Goal: Communication & Community: Answer question/provide support

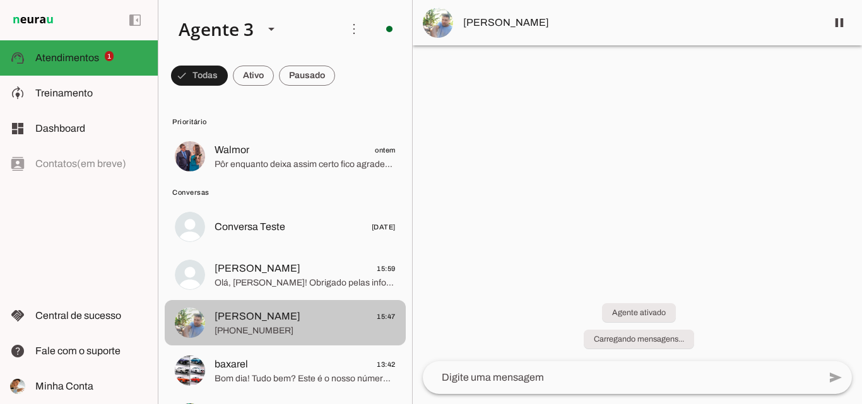
click at [274, 313] on span "Flavio 15:47" at bounding box center [305, 317] width 181 height 16
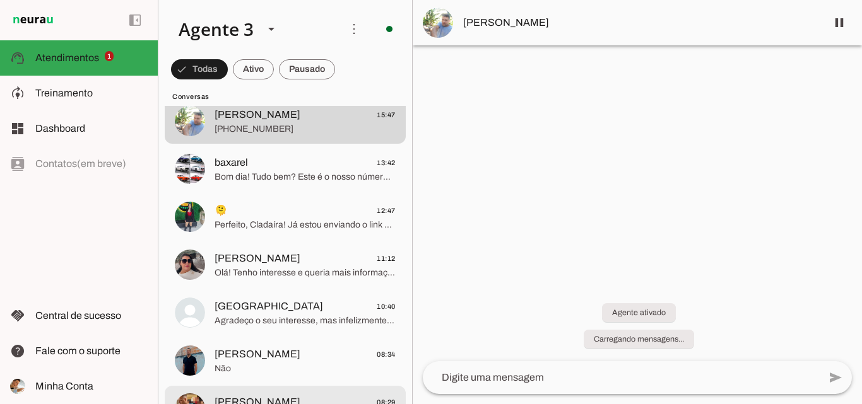
scroll to position [189, 0]
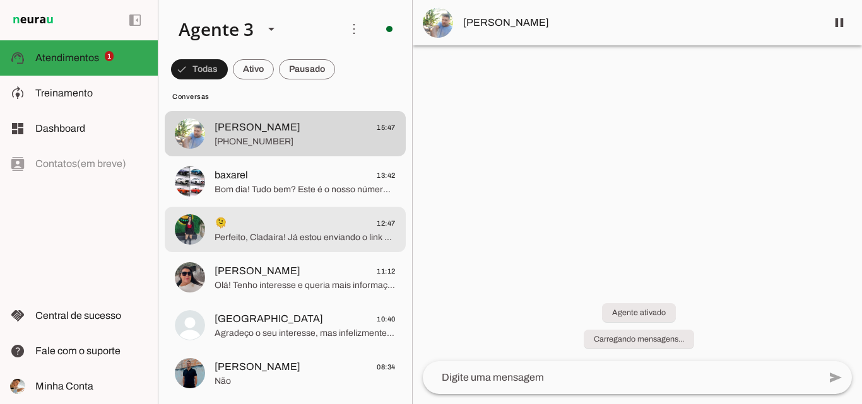
click at [288, 232] on span "Perfeito, Cladaíra! Já estou enviando o link para você baixar o aplicativo Para…" at bounding box center [305, 238] width 181 height 13
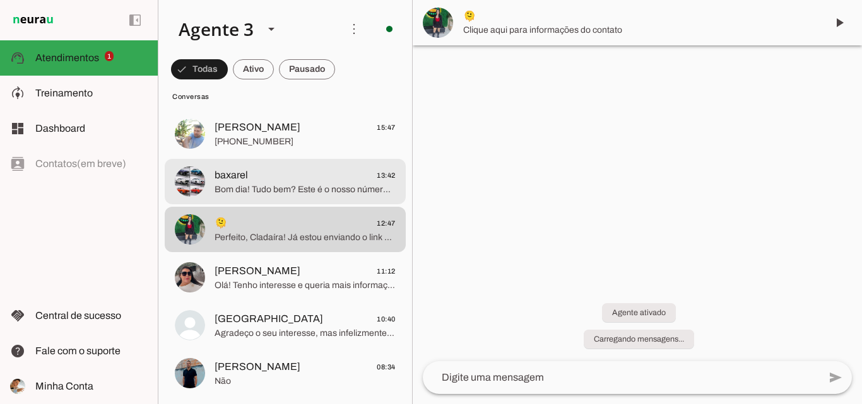
click at [315, 172] on span "baxarel 13:42" at bounding box center [305, 176] width 181 height 16
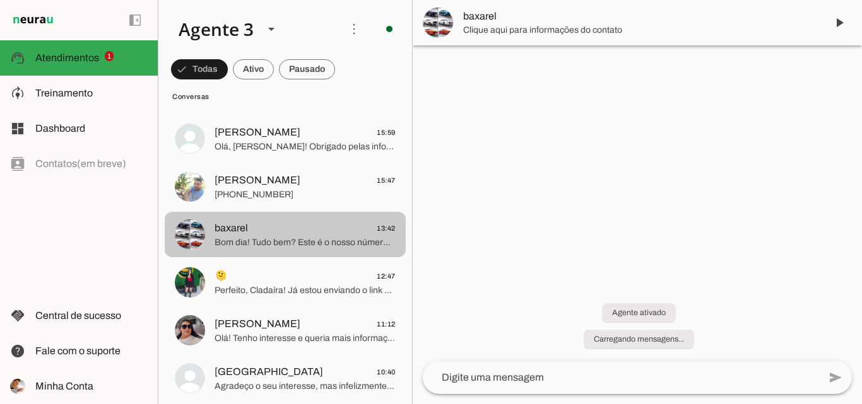
scroll to position [63, 0]
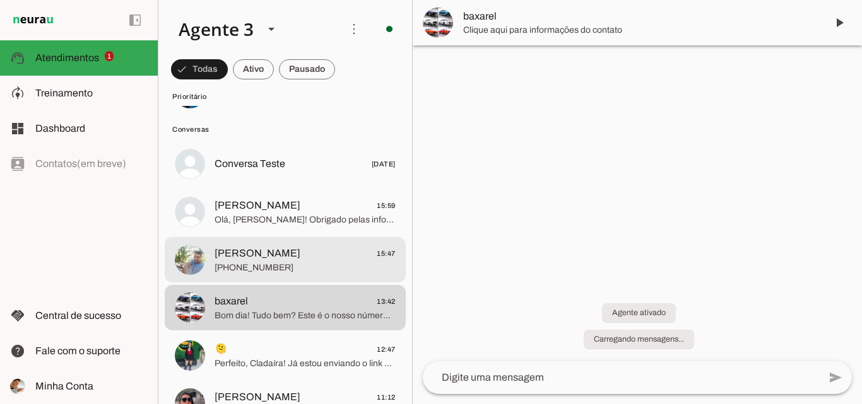
click at [315, 250] on span "Flavio 15:47" at bounding box center [305, 254] width 181 height 16
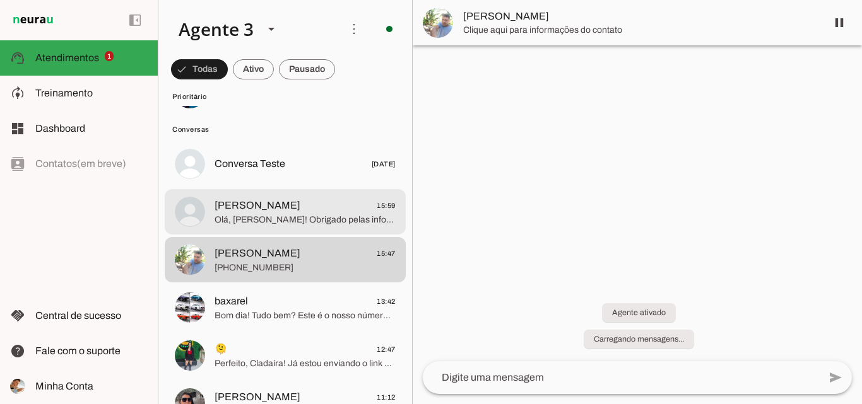
click at [333, 219] on span "Olá, [PERSON_NAME]! Obrigado pelas informações. Você está em [GEOGRAPHIC_DATA],…" at bounding box center [305, 220] width 181 height 13
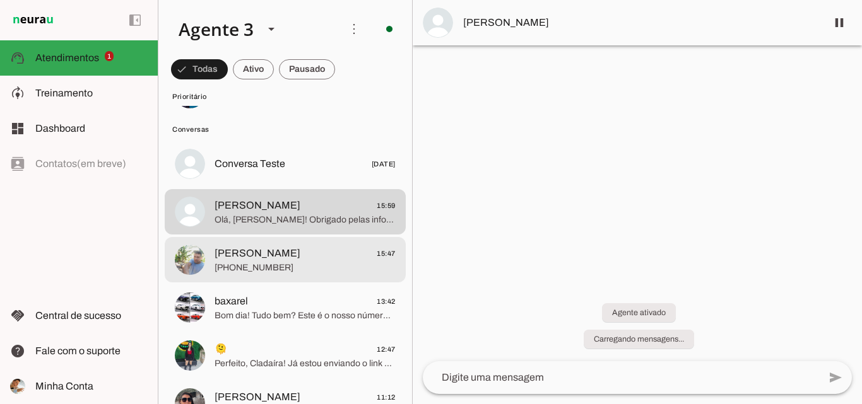
click at [273, 270] on span "[PHONE_NUMBER]" at bounding box center [305, 268] width 181 height 13
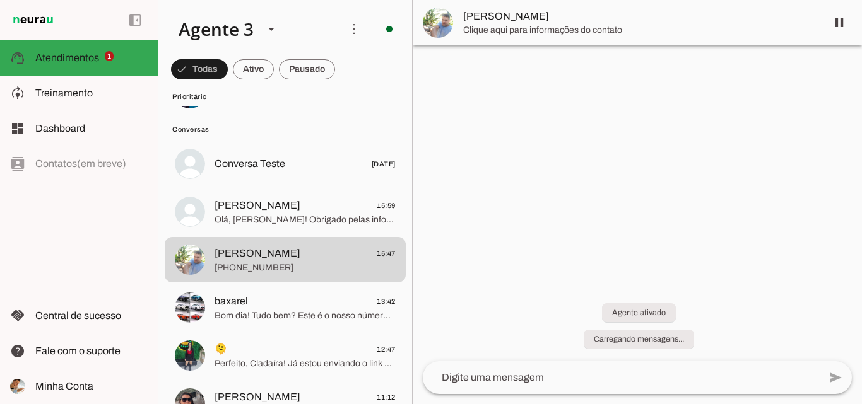
click at [485, 19] on span "[PERSON_NAME]" at bounding box center [639, 16] width 353 height 15
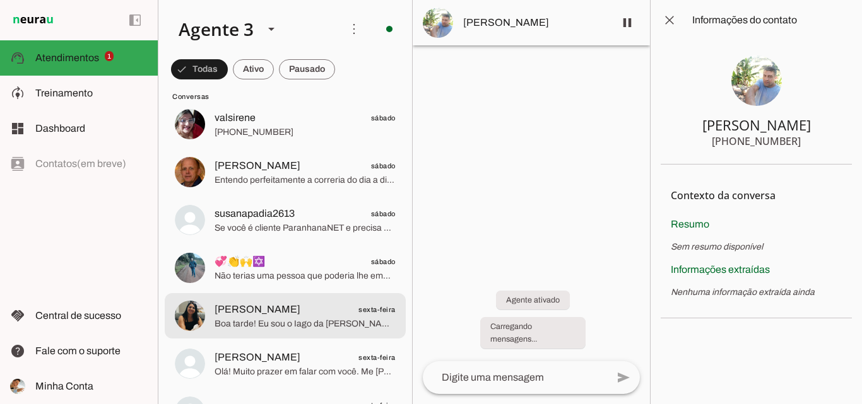
scroll to position [1073, 0]
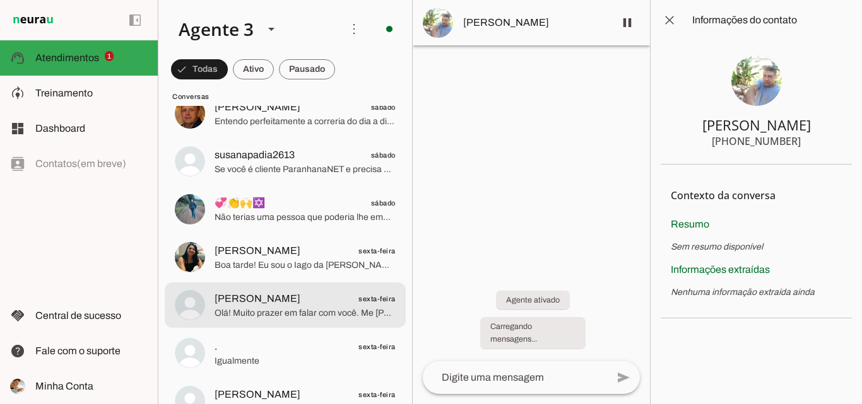
click at [277, 302] on span "Vitória Duarte sexta-feira" at bounding box center [305, 299] width 181 height 16
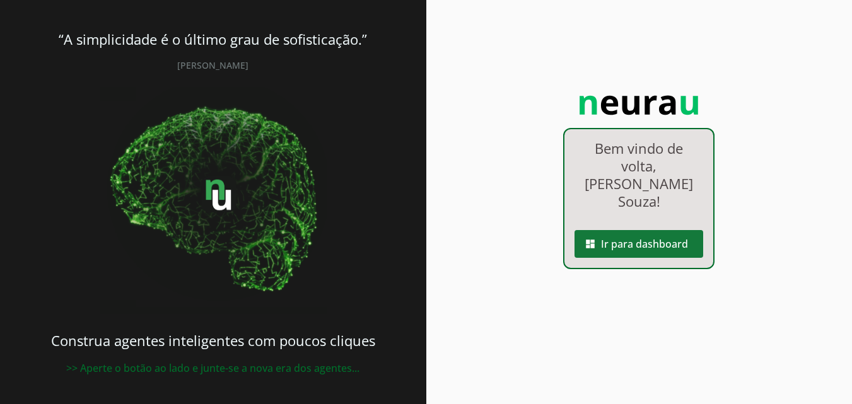
click at [603, 229] on span at bounding box center [639, 244] width 129 height 30
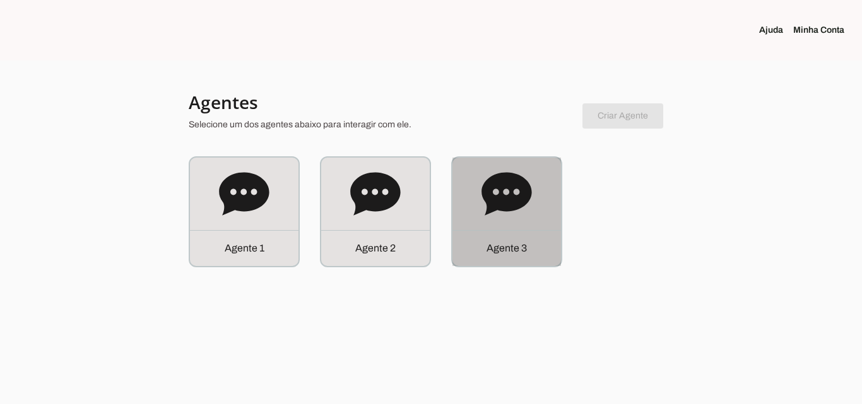
click at [497, 190] on icon at bounding box center [506, 194] width 50 height 50
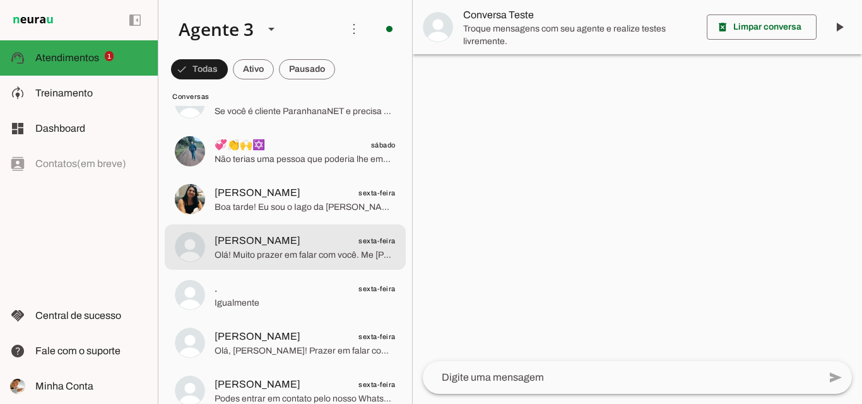
scroll to position [1136, 0]
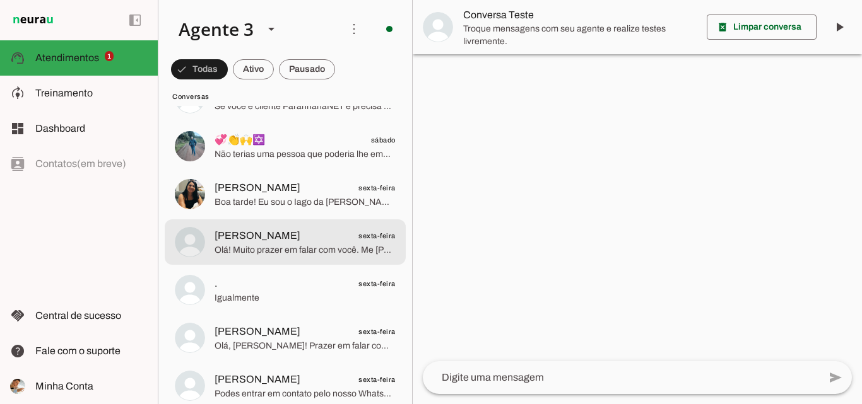
click at [312, 254] on span "Olá! Muito prazer em falar com você. Me [PERSON_NAME] e estou muito feliz com a…" at bounding box center [305, 250] width 181 height 13
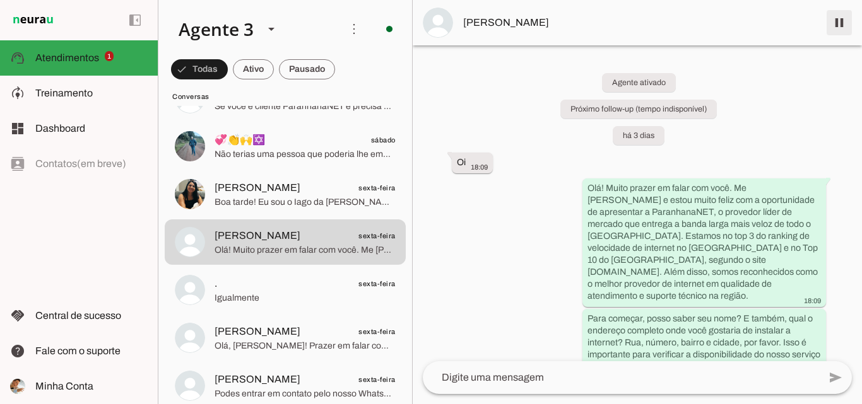
click at [842, 18] on span at bounding box center [839, 23] width 30 height 30
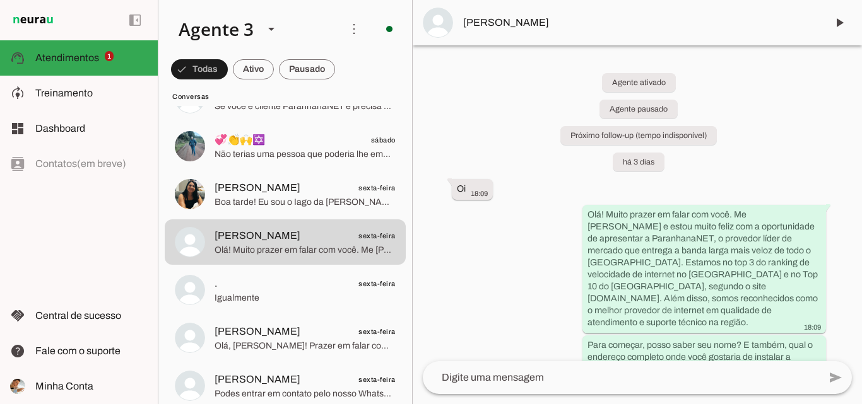
click at [493, 21] on span "[PERSON_NAME]" at bounding box center [639, 22] width 353 height 15
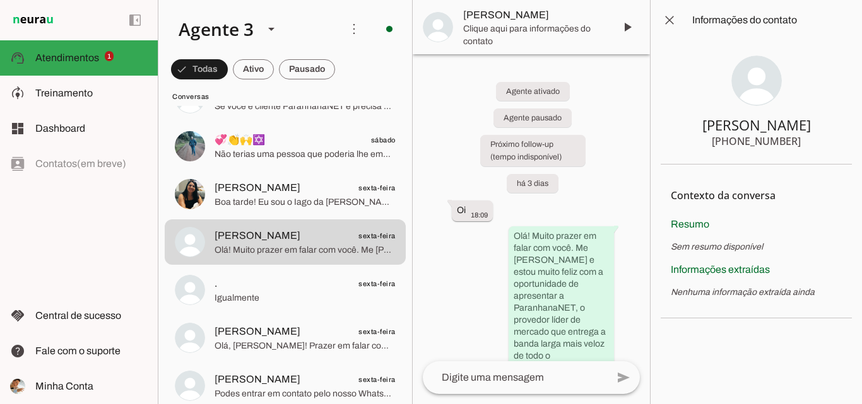
drag, startPoint x: 697, startPoint y: 126, endPoint x: 812, endPoint y: 149, distance: 117.2
click at [812, 149] on section "[PERSON_NAME] [PHONE_NUMBER]" at bounding box center [756, 102] width 191 height 124
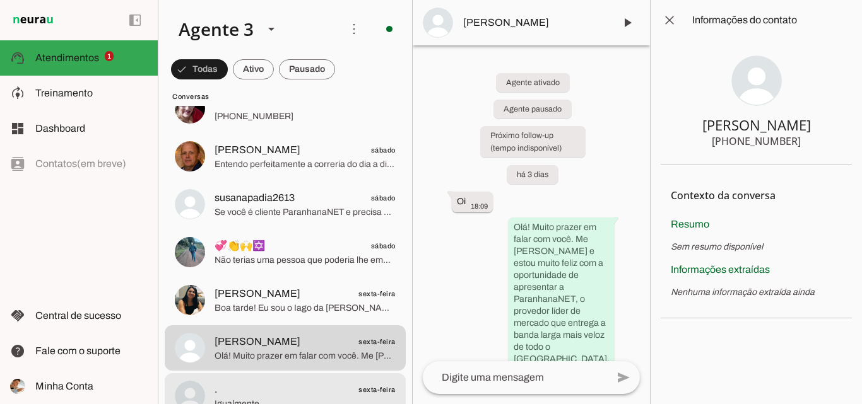
scroll to position [1009, 0]
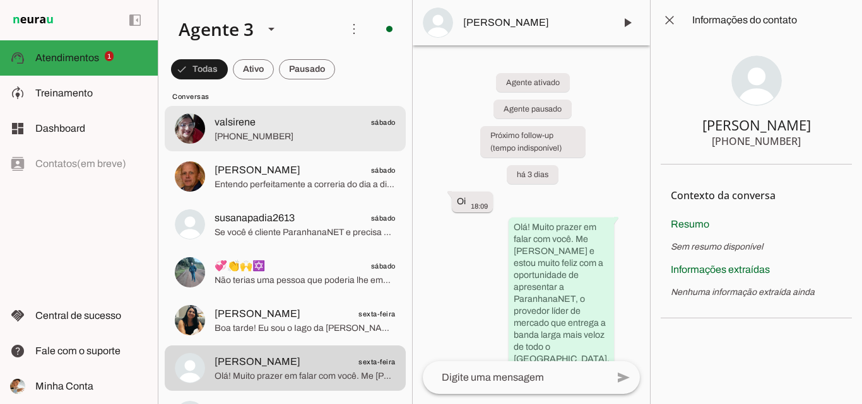
click at [317, 133] on span "[PHONE_NUMBER]" at bounding box center [305, 137] width 181 height 13
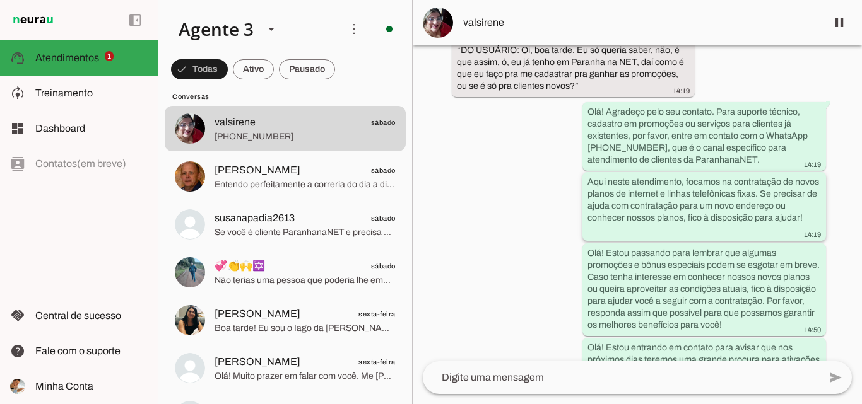
scroll to position [745, 0]
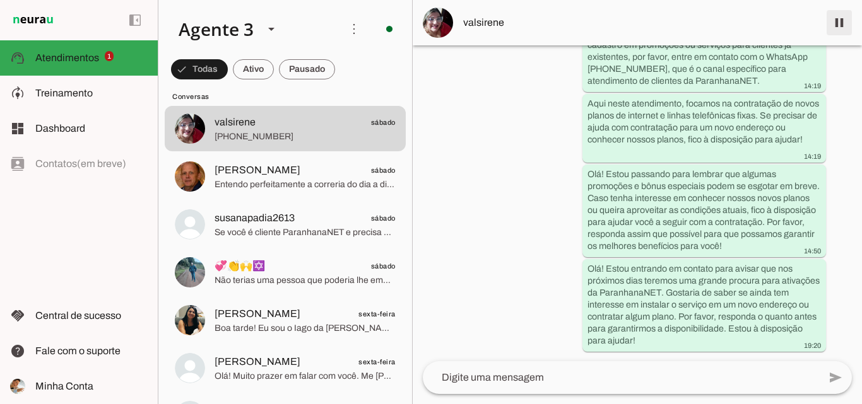
click at [832, 23] on span at bounding box center [839, 23] width 30 height 30
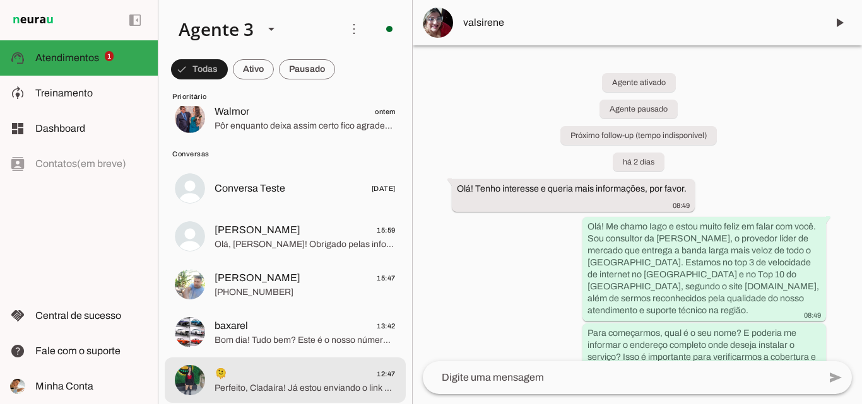
scroll to position [0, 0]
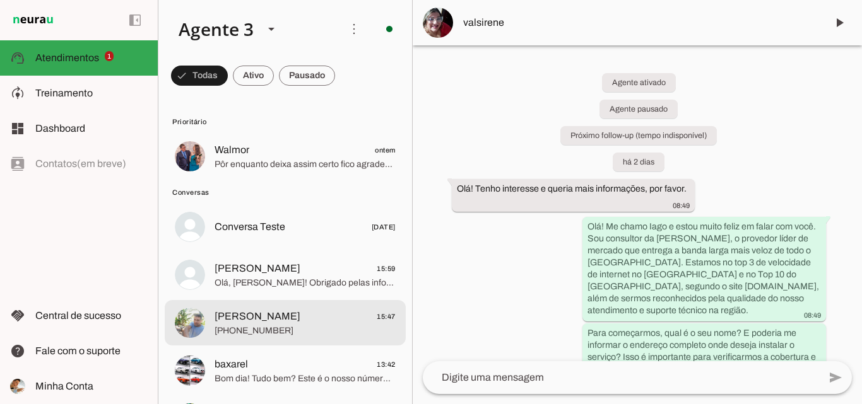
click at [288, 335] on span "[PHONE_NUMBER]" at bounding box center [305, 331] width 181 height 13
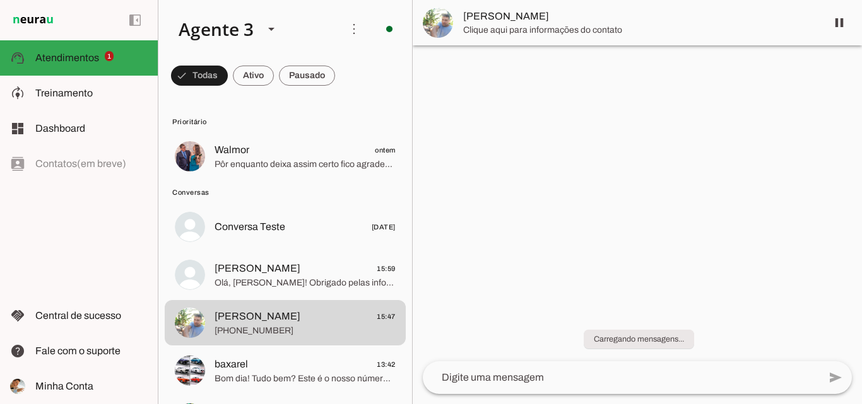
click at [520, 25] on span "Clique aqui para informações do contato" at bounding box center [639, 30] width 353 height 13
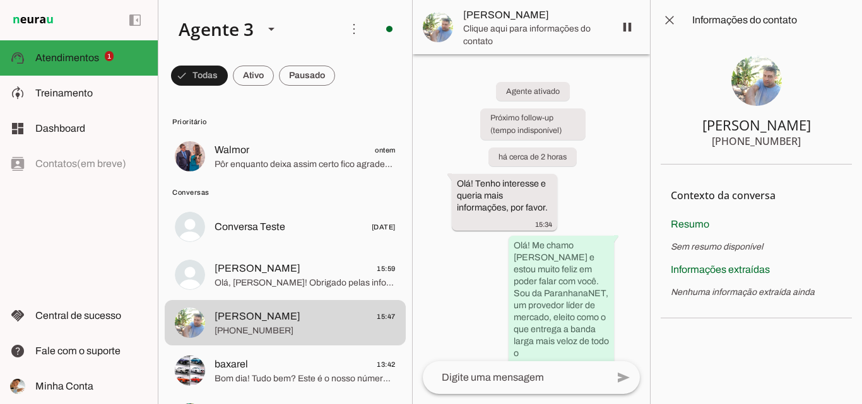
drag, startPoint x: 740, startPoint y: 142, endPoint x: 801, endPoint y: 143, distance: 61.2
click at [801, 143] on section "[PERSON_NAME] [PHONE_NUMBER]" at bounding box center [756, 102] width 191 height 124
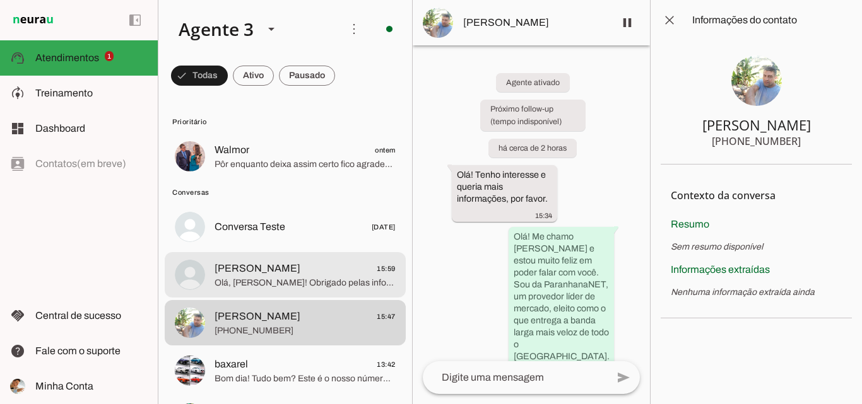
click at [244, 273] on span "[PERSON_NAME]" at bounding box center [258, 268] width 86 height 15
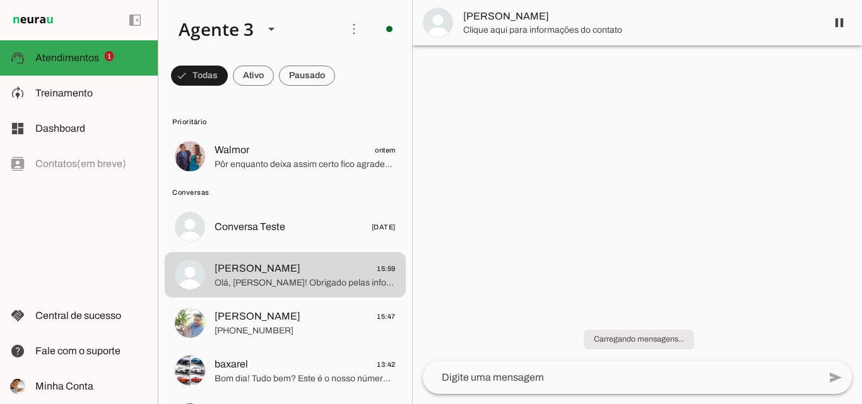
click at [617, 28] on span "Clique aqui para informações do contato" at bounding box center [639, 30] width 353 height 13
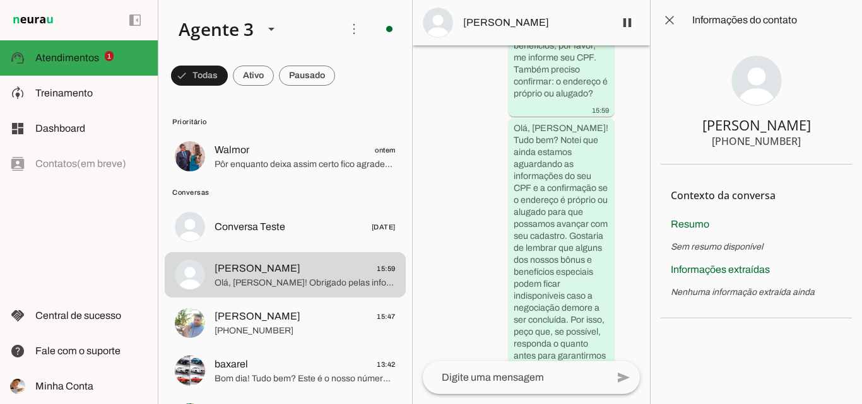
scroll to position [868, 0]
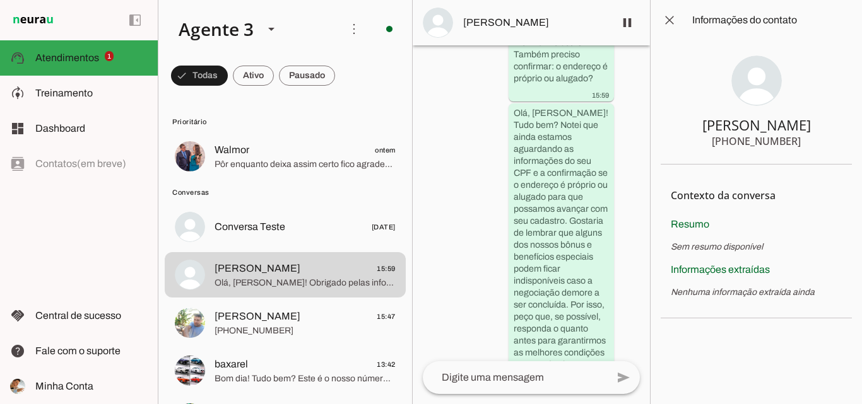
drag, startPoint x: 777, startPoint y: 143, endPoint x: 646, endPoint y: 137, distance: 130.8
click at [817, 146] on section "[PERSON_NAME] [PHONE_NUMBER]" at bounding box center [756, 102] width 191 height 124
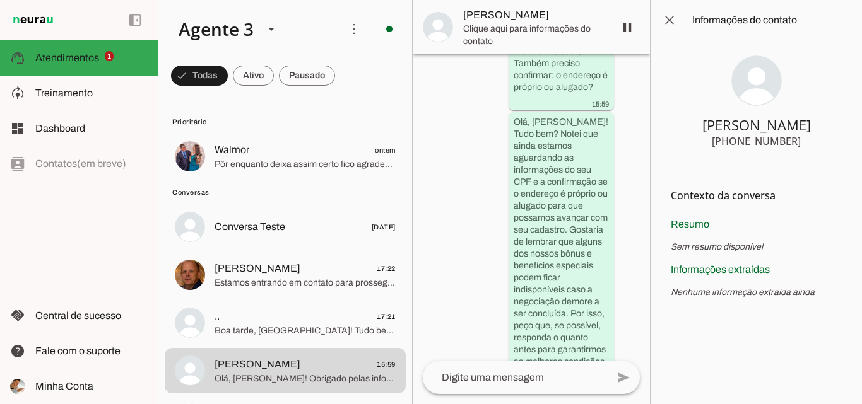
scroll to position [0, 0]
